Goal: Information Seeking & Learning: Learn about a topic

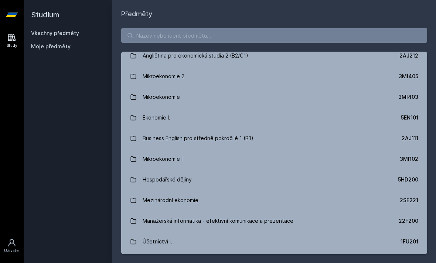
scroll to position [90, 0]
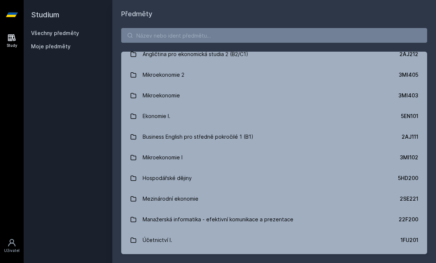
click at [193, 157] on link "Mikroekonomie I 3MI102" at bounding box center [274, 157] width 306 height 21
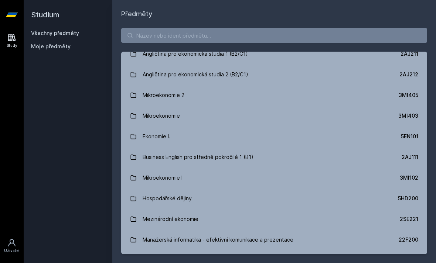
scroll to position [93, 0]
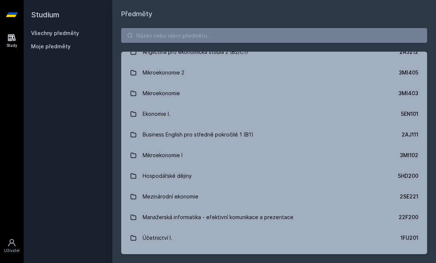
click at [273, 160] on link "Mikroekonomie I 3MI102" at bounding box center [274, 155] width 306 height 21
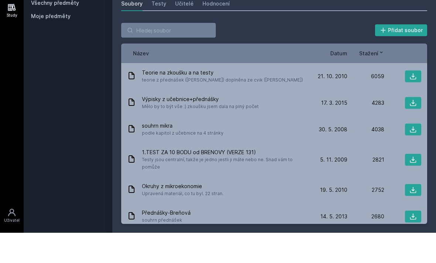
scroll to position [24, 0]
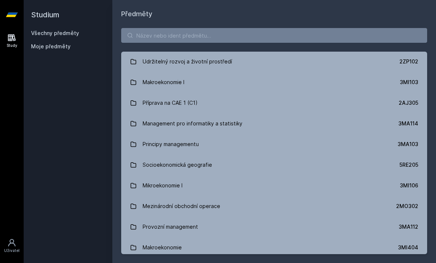
scroll to position [807, 0]
click at [362, 175] on link "Mikroekonomie I 3MI106" at bounding box center [274, 185] width 306 height 21
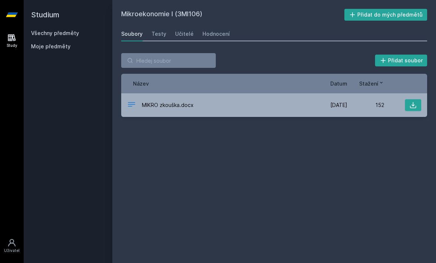
click at [161, 27] on link "Testy" at bounding box center [158, 34] width 15 height 15
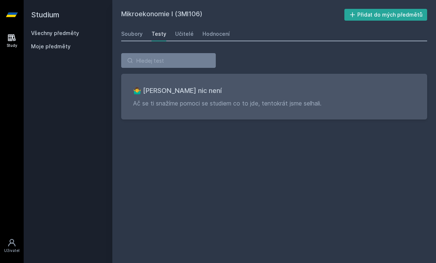
click at [137, 30] on div "Soubory" at bounding box center [131, 33] width 21 height 7
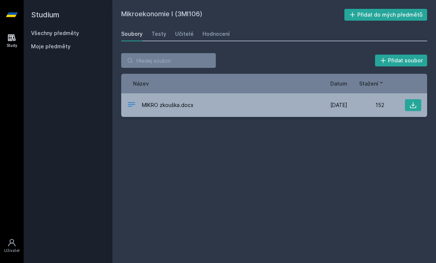
click at [142, 84] on span "Název" at bounding box center [141, 84] width 16 height 8
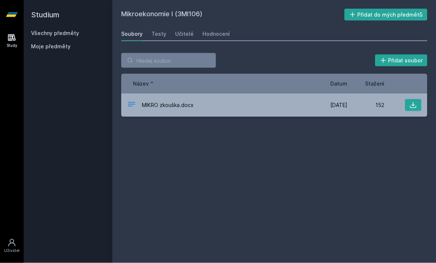
scroll to position [24, 0]
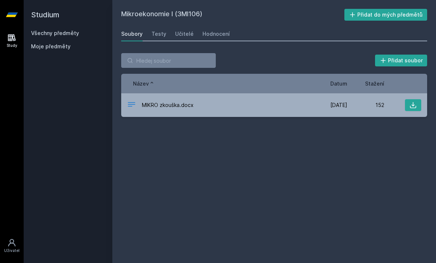
click at [149, 80] on icon at bounding box center [152, 83] width 6 height 6
click at [159, 101] on span "MIKRO zkouška.docx" at bounding box center [168, 104] width 52 height 7
click at [157, 100] on div "MIKRO zkouška.docx" at bounding box center [218, 105] width 183 height 11
click at [166, 101] on span "MIKRO zkouška.docx" at bounding box center [168, 104] width 52 height 7
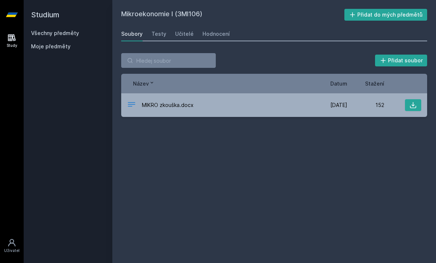
click at [334, 107] on span "[DATE]" at bounding box center [338, 104] width 17 height 7
click at [171, 101] on div "MIKRO zkouška.docx" at bounding box center [218, 105] width 183 height 11
click at [130, 101] on icon at bounding box center [131, 104] width 9 height 9
click at [131, 102] on icon at bounding box center [131, 104] width 7 height 4
click at [157, 37] on div "Testy" at bounding box center [158, 33] width 15 height 7
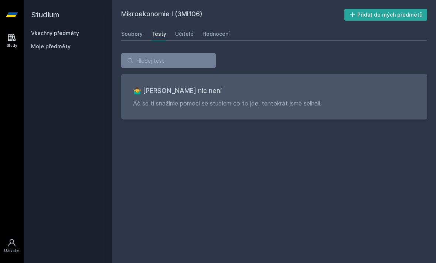
click at [189, 31] on div "Učitelé" at bounding box center [184, 33] width 18 height 7
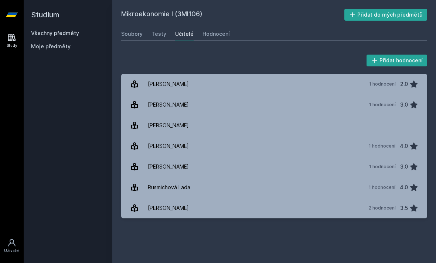
click at [225, 34] on div "Hodnocení" at bounding box center [215, 33] width 27 height 7
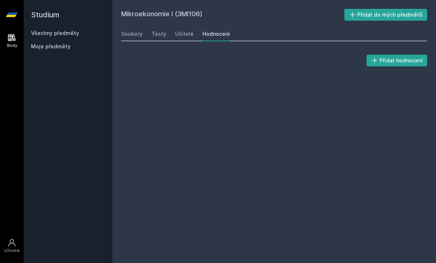
click at [184, 28] on link "Učitelé" at bounding box center [184, 34] width 18 height 15
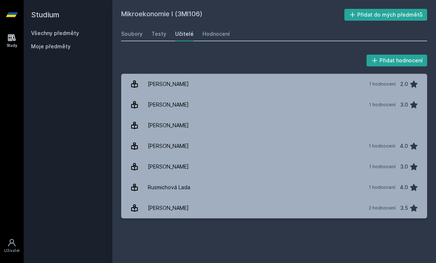
click at [152, 35] on div "Testy" at bounding box center [158, 33] width 15 height 7
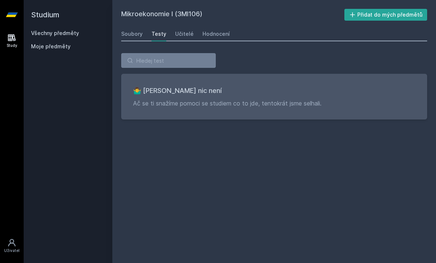
click at [181, 31] on div "Učitelé" at bounding box center [184, 33] width 18 height 7
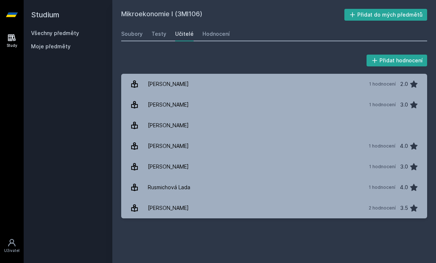
click at [204, 31] on div "Hodnocení" at bounding box center [215, 33] width 27 height 7
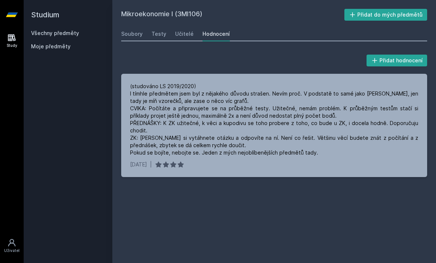
click at [175, 32] on div "Učitelé" at bounding box center [184, 33] width 18 height 7
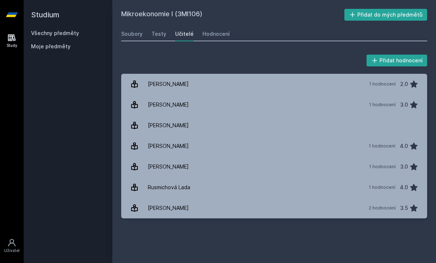
click at [130, 33] on div "Soubory" at bounding box center [131, 33] width 21 height 7
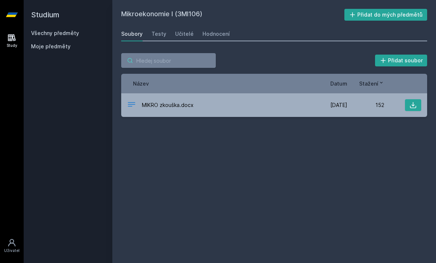
click at [183, 62] on input "search" at bounding box center [168, 60] width 94 height 15
click at [8, 46] on div "Study" at bounding box center [12, 46] width 11 height 6
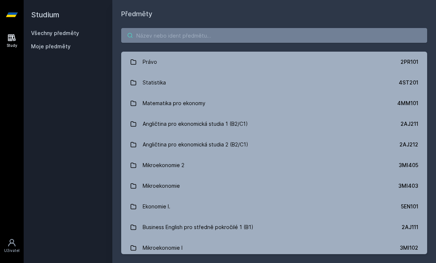
click at [244, 37] on input "search" at bounding box center [274, 35] width 306 height 15
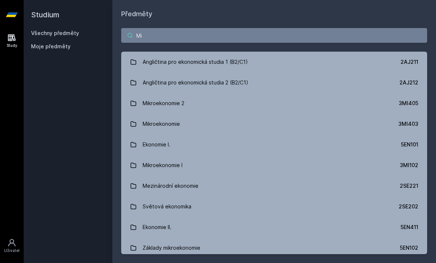
type input "Mik"
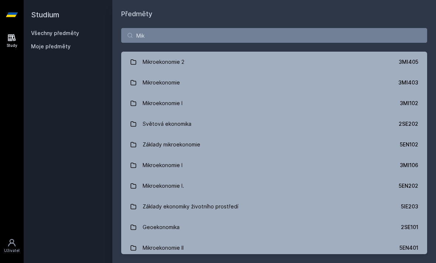
click at [220, 99] on link "Mikroekonomie I 3MI102" at bounding box center [274, 103] width 306 height 21
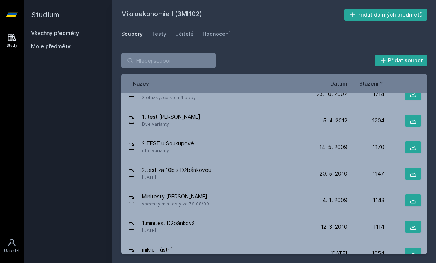
scroll to position [672, 0]
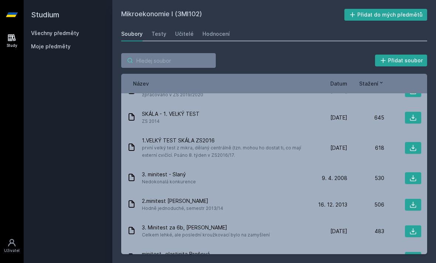
click at [187, 66] on input "search" at bounding box center [168, 60] width 94 height 15
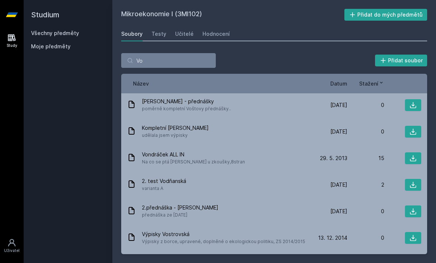
scroll to position [24, 0]
click at [203, 53] on input "Vo" at bounding box center [168, 60] width 94 height 15
type input "V"
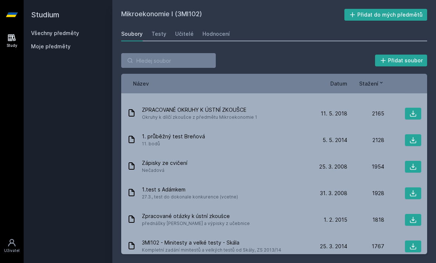
scroll to position [266, 0]
click at [361, 137] on div "2128" at bounding box center [365, 140] width 37 height 7
click at [360, 137] on div "2128" at bounding box center [365, 140] width 37 height 7
click at [361, 137] on div "2128" at bounding box center [365, 140] width 37 height 7
click at [187, 133] on span "1. průběžný test Breňová" at bounding box center [173, 136] width 63 height 7
